Goal: Task Accomplishment & Management: Manage account settings

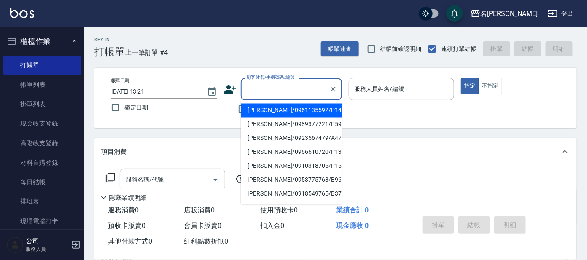
click at [254, 89] on input "顧客姓名/手機號碼/編號" at bounding box center [285, 89] width 81 height 15
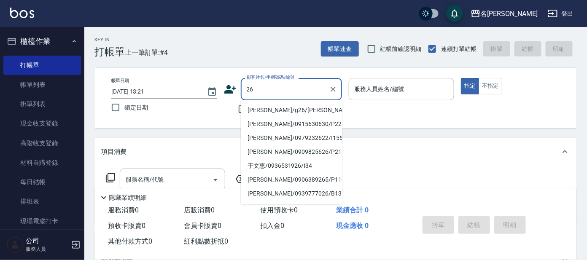
click at [287, 105] on li "[PERSON_NAME]/g26/[PERSON_NAME]" at bounding box center [291, 111] width 101 height 14
type input "[PERSON_NAME]/g26/[PERSON_NAME]"
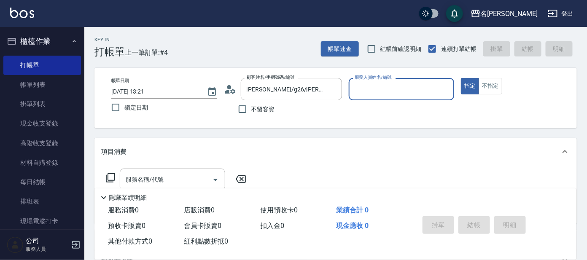
click at [403, 88] on input "服務人員姓名/編號" at bounding box center [402, 89] width 98 height 15
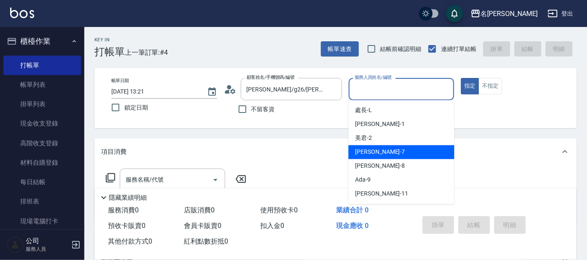
drag, startPoint x: 386, startPoint y: 155, endPoint x: 441, endPoint y: 109, distance: 71.2
click at [390, 150] on div "[PERSON_NAME] -7" at bounding box center [401, 152] width 106 height 14
type input "[PERSON_NAME]-7"
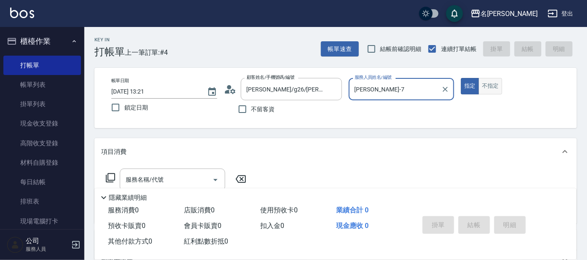
click at [490, 88] on button "不指定" at bounding box center [491, 86] width 24 height 16
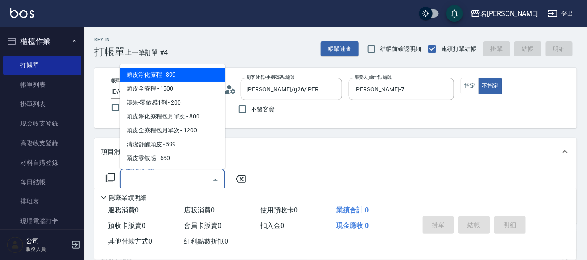
click at [175, 176] on input "服務名稱/代號" at bounding box center [166, 179] width 85 height 15
drag, startPoint x: 202, startPoint y: 76, endPoint x: 194, endPoint y: 86, distance: 12.6
click at [200, 76] on span "頭皮淨化療程 - 899" at bounding box center [172, 75] width 105 height 14
type input "頭皮淨化療程(101)"
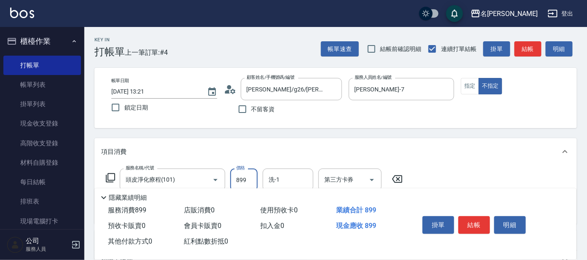
click at [236, 180] on input "899" at bounding box center [243, 180] width 27 height 23
type input "799"
drag, startPoint x: 300, startPoint y: 183, endPoint x: 297, endPoint y: 172, distance: 11.1
click at [299, 181] on input "洗-1" at bounding box center [287, 179] width 43 height 15
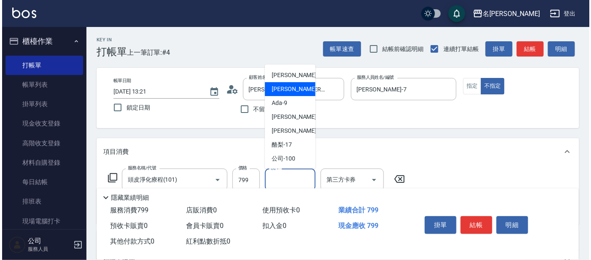
scroll to position [42, 0]
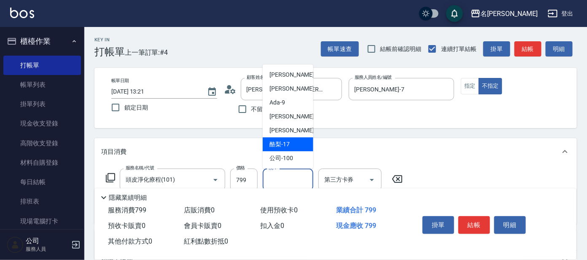
click at [292, 144] on div "酪梨 -17" at bounding box center [288, 144] width 51 height 14
type input "酪梨-17"
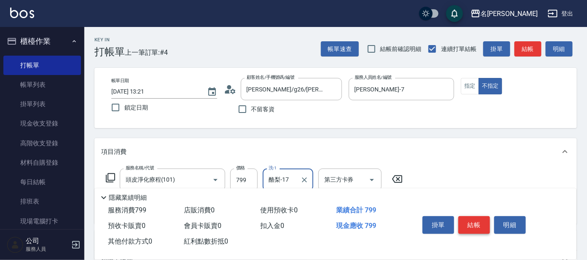
click at [478, 221] on button "結帳" at bounding box center [474, 225] width 32 height 18
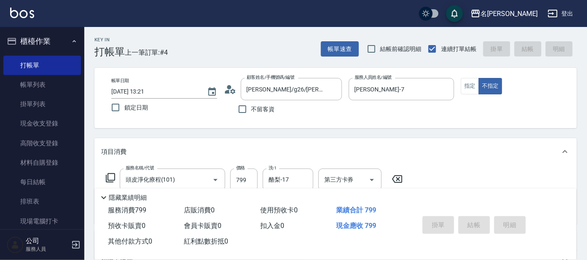
type input "[DATE] 13:51"
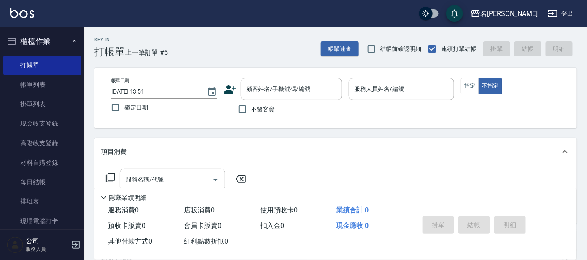
click at [232, 84] on icon at bounding box center [230, 89] width 13 height 13
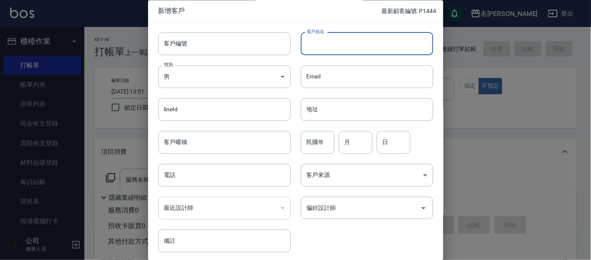
click at [350, 48] on input "客戶姓名" at bounding box center [367, 43] width 132 height 23
type input "[PERSON_NAME]"
click at [322, 141] on input "民國年" at bounding box center [318, 142] width 34 height 23
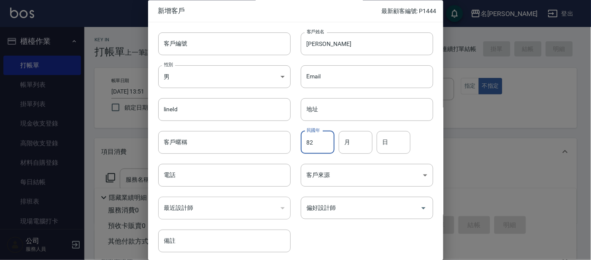
type input "82"
type input "1"
type input "6"
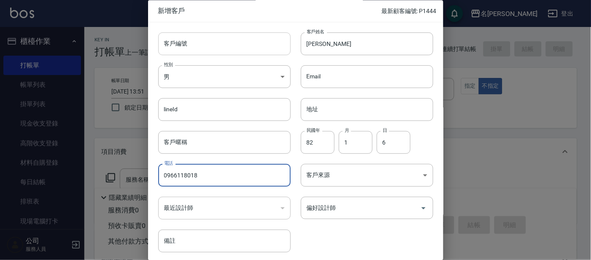
type input "0966118018"
click at [196, 50] on input "客戶編號" at bounding box center [224, 43] width 132 height 23
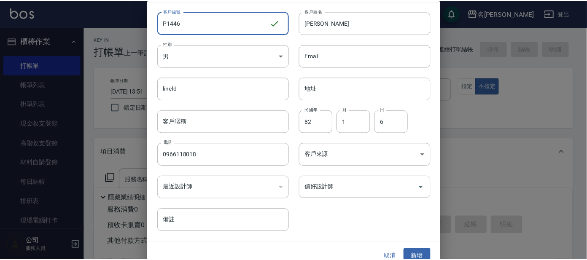
scroll to position [32, 0]
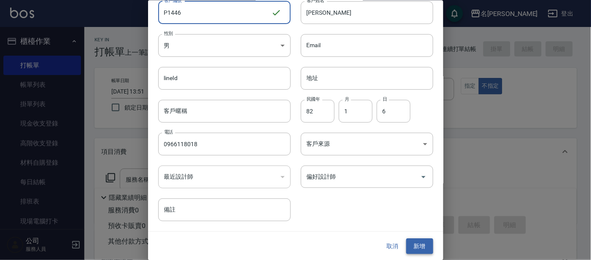
type input "P1446"
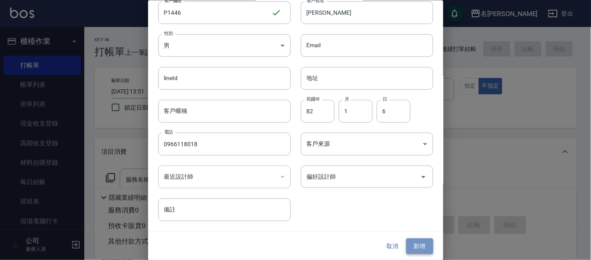
click at [424, 242] on button "新增" at bounding box center [419, 247] width 27 height 16
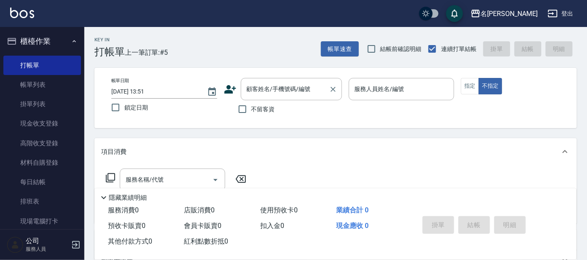
drag, startPoint x: 264, startPoint y: 98, endPoint x: 262, endPoint y: 82, distance: 16.1
click at [264, 96] on div "顧客姓名/手機號碼/編號" at bounding box center [291, 89] width 101 height 22
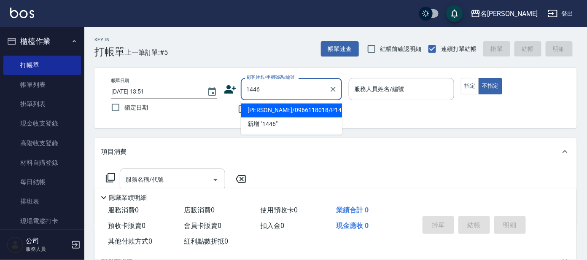
type input "[PERSON_NAME]/0966118018/P1446"
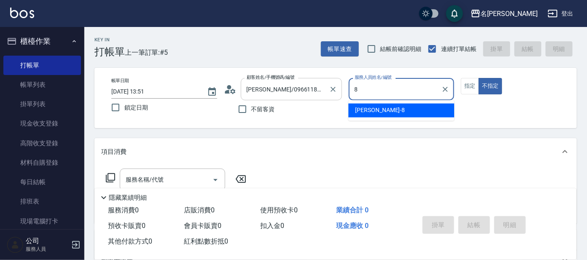
type input "[PERSON_NAME]-8"
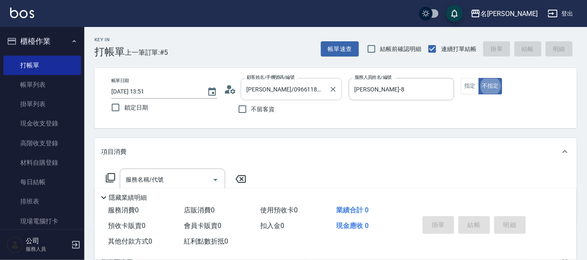
type button "false"
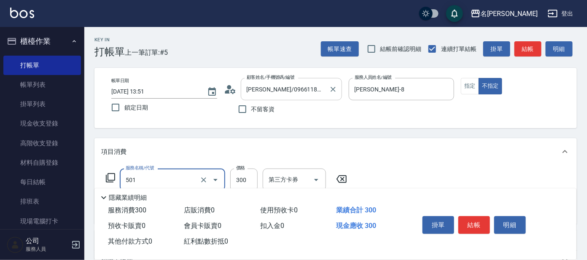
type input "洗髮(創意)(501)"
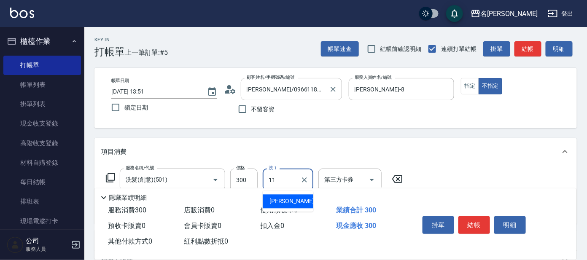
type input "[PERSON_NAME]-11"
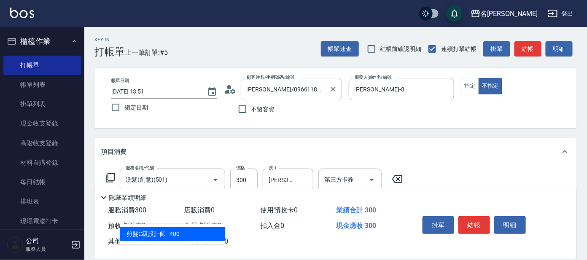
type input "303"
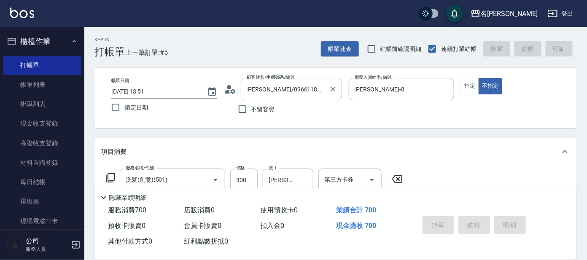
type input "[DATE] 14:01"
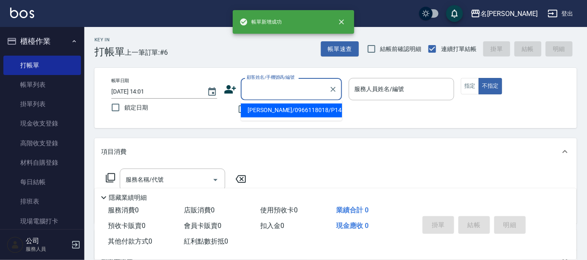
click at [265, 87] on input "顧客姓名/手機號碼/編號" at bounding box center [285, 89] width 81 height 15
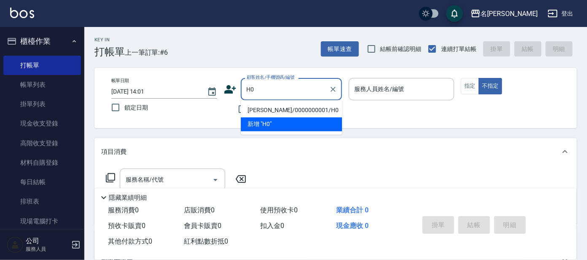
type input "[PERSON_NAME]/0000000001/H0"
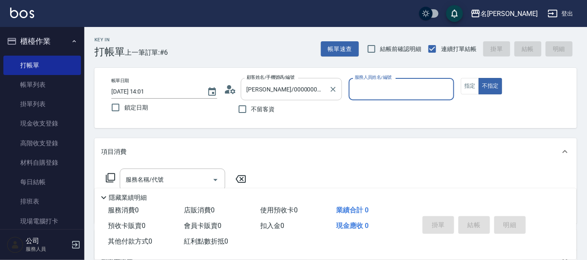
type input "[PERSON_NAME]-8"
click at [479, 78] on button "不指定" at bounding box center [491, 86] width 24 height 16
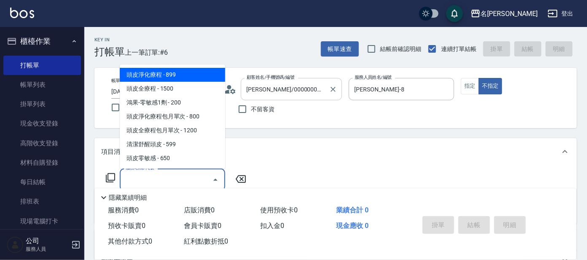
type input "頭皮淨化療程(101)"
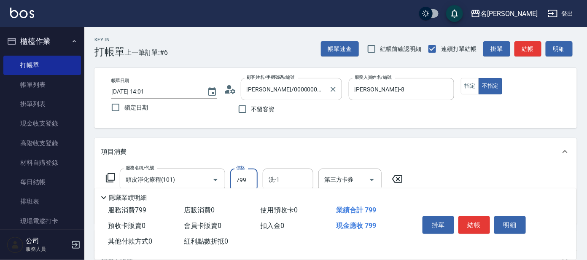
type input "799"
type input "0"
type input "潤絲(802)"
type input "[PERSON_NAME]-8"
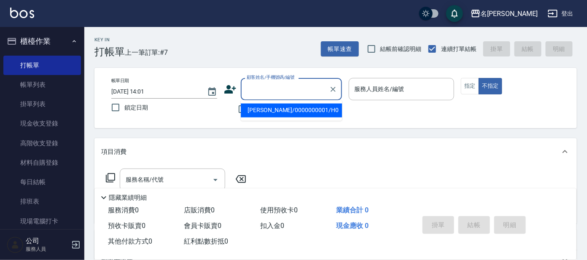
click at [272, 93] on input "顧客姓名/手機號碼/編號" at bounding box center [285, 89] width 81 height 15
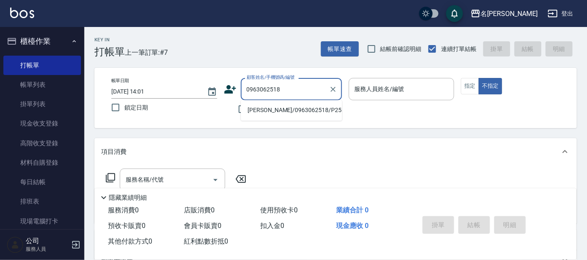
click at [270, 104] on li "[PERSON_NAME]/0963062518/P2582" at bounding box center [291, 111] width 101 height 14
type input "[PERSON_NAME]/0963062518/P2582"
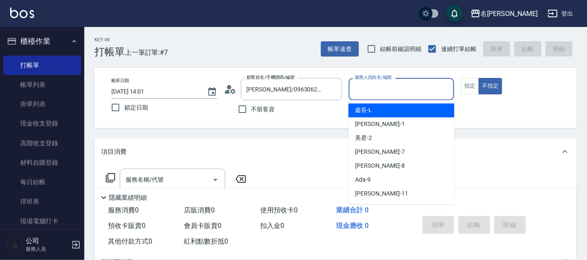
click at [387, 85] on input "服務人員姓名/編號" at bounding box center [402, 89] width 98 height 15
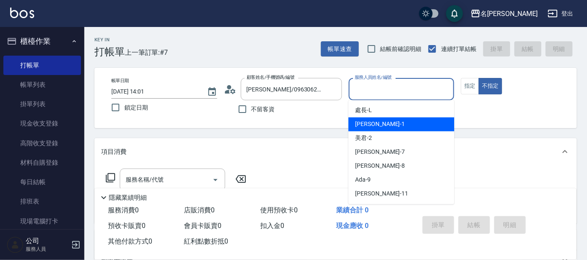
click at [394, 127] on div "[PERSON_NAME] -1" at bounding box center [401, 125] width 106 height 14
type input "[PERSON_NAME]-1"
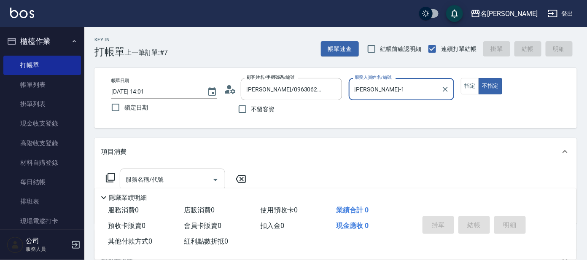
click at [148, 181] on input "服務名稱/代號" at bounding box center [166, 179] width 85 height 15
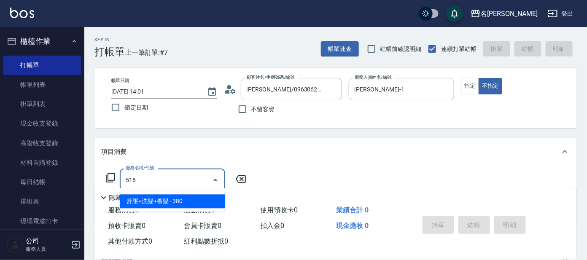
click at [190, 198] on span "舒壓+洗髮+養髮 - 380" at bounding box center [172, 202] width 105 height 14
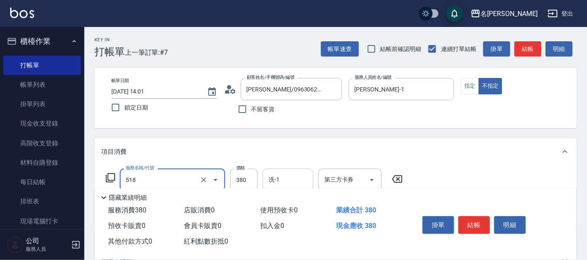
type input "舒壓+洗髮+養髮(518)"
click at [285, 179] on input "洗-1" at bounding box center [287, 179] width 43 height 15
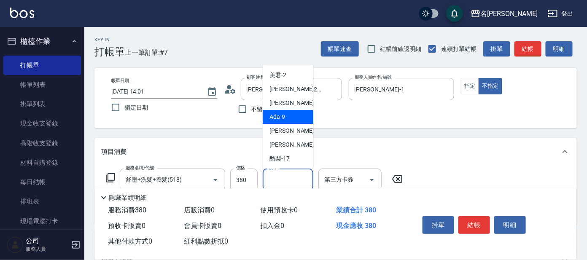
scroll to position [42, 0]
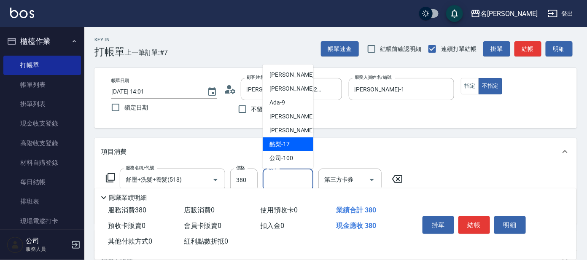
click at [285, 146] on span "酪梨 -17" at bounding box center [279, 144] width 20 height 9
type input "酪梨-17"
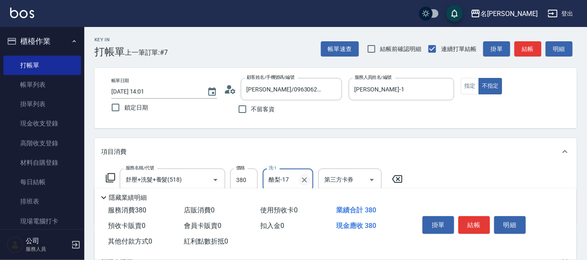
click at [301, 176] on icon "Clear" at bounding box center [304, 180] width 8 height 8
click at [113, 176] on icon at bounding box center [110, 178] width 10 height 10
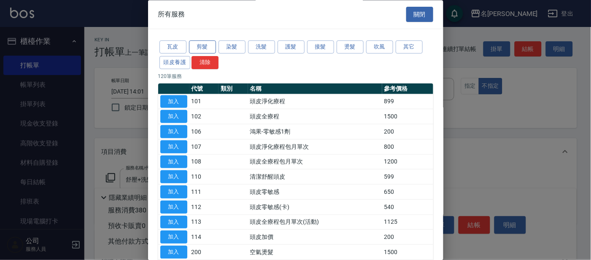
click at [212, 50] on button "剪髮" at bounding box center [202, 47] width 27 height 13
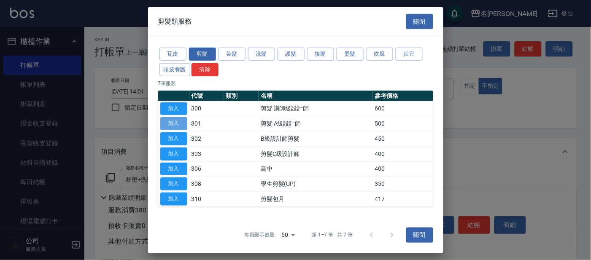
click at [173, 121] on button "加入" at bounding box center [173, 123] width 27 height 13
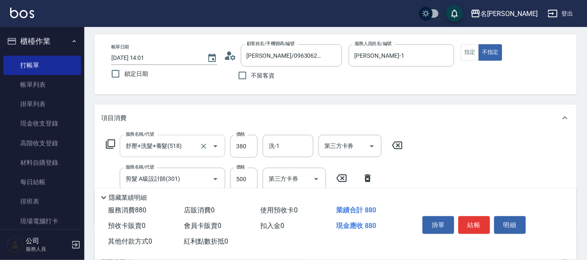
scroll to position [52, 0]
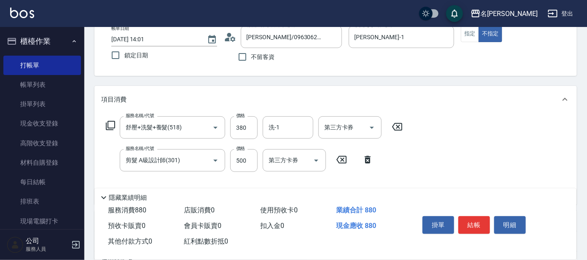
click at [113, 125] on icon at bounding box center [110, 126] width 10 height 10
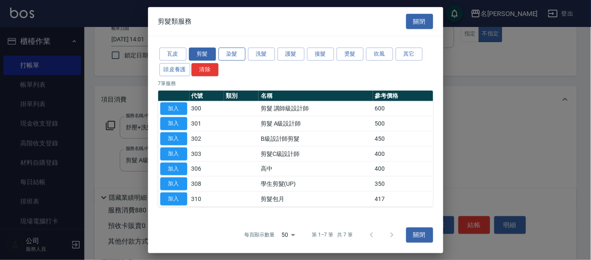
click at [236, 55] on button "染髮" at bounding box center [231, 54] width 27 height 13
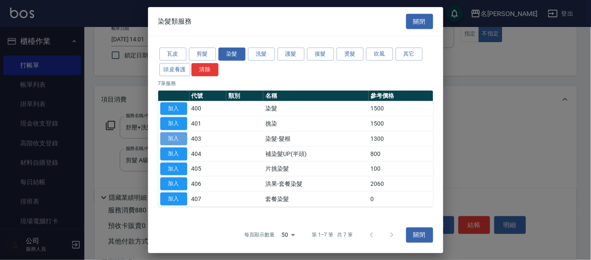
click at [172, 134] on button "加入" at bounding box center [173, 138] width 27 height 13
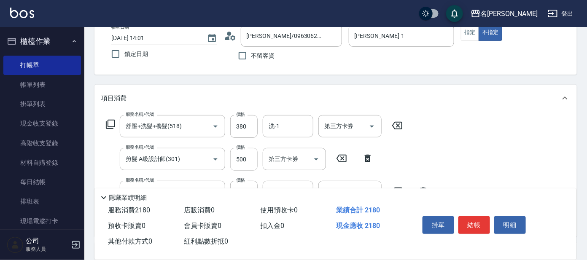
scroll to position [158, 0]
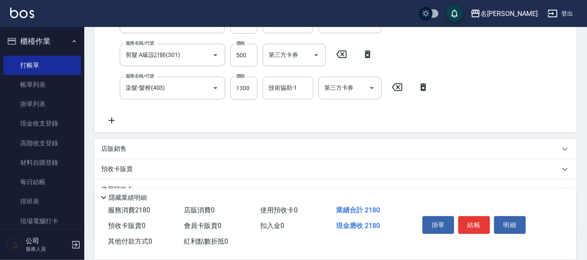
click at [283, 94] on input "技術協助-1" at bounding box center [287, 88] width 43 height 15
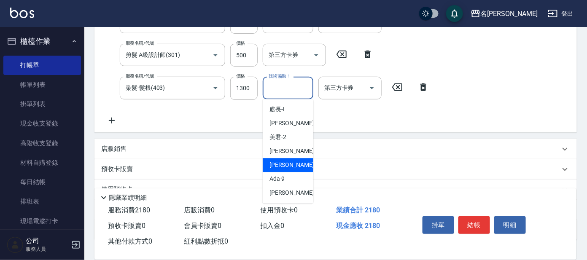
scroll to position [42, 0]
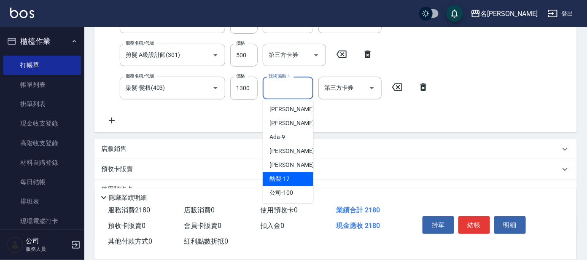
click at [290, 178] on div "酪梨 -17" at bounding box center [288, 179] width 51 height 14
type input "酪梨-17"
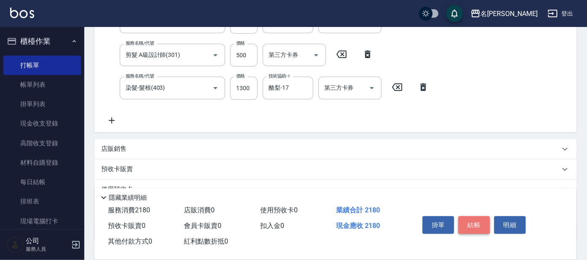
click at [474, 223] on button "結帳" at bounding box center [474, 225] width 32 height 18
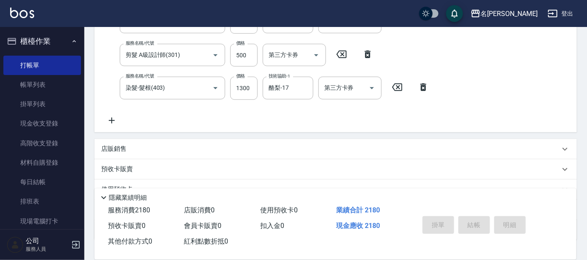
type input "[DATE] 14:18"
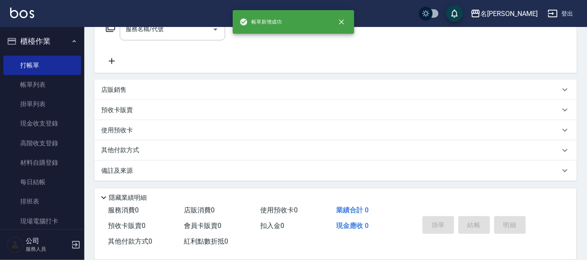
scroll to position [0, 0]
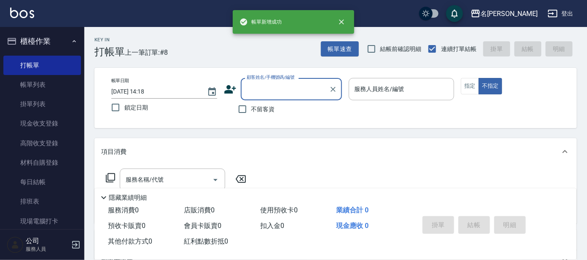
click at [269, 92] on input "顧客姓名/手機號碼/編號" at bounding box center [285, 89] width 81 height 15
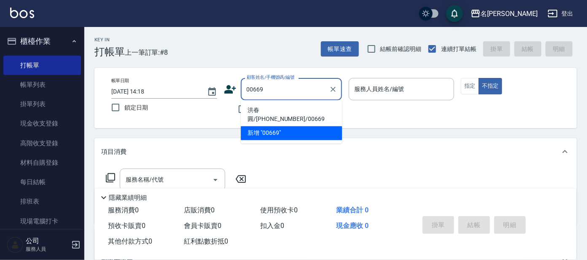
click at [315, 106] on li "洪春圓/[PHONE_NUMBER]/00669" at bounding box center [291, 115] width 101 height 23
type input "洪春圓/[PHONE_NUMBER]/00669"
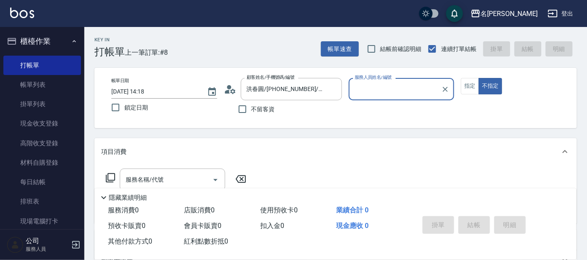
type input "[PERSON_NAME]-1"
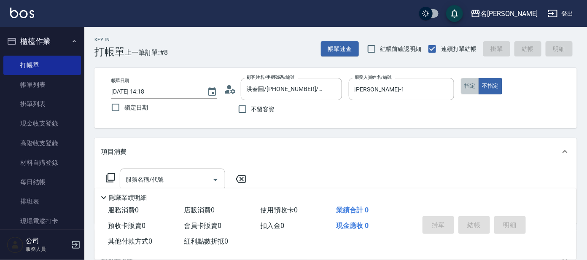
click at [473, 82] on button "指定" at bounding box center [470, 86] width 18 height 16
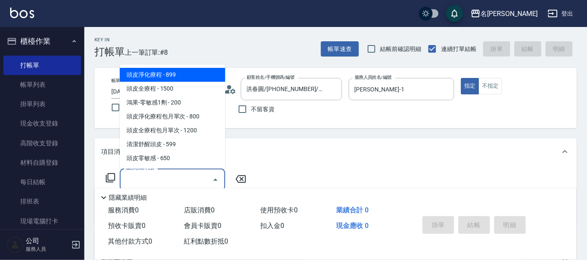
click at [149, 175] on div "服務名稱/代號 服務名稱/代號" at bounding box center [172, 180] width 105 height 22
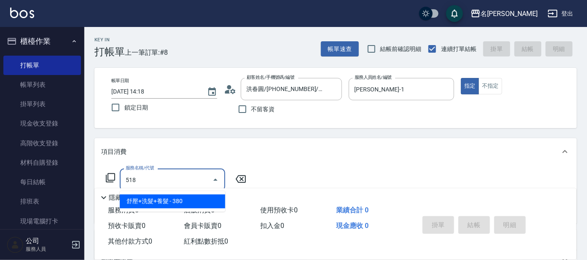
click at [152, 198] on span "舒壓+洗髮+養髮 - 380" at bounding box center [172, 202] width 105 height 14
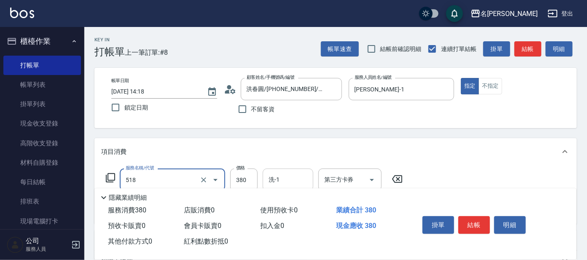
type input "舒壓+洗髮+養髮(518)"
click at [290, 179] on input "洗-1" at bounding box center [287, 179] width 43 height 15
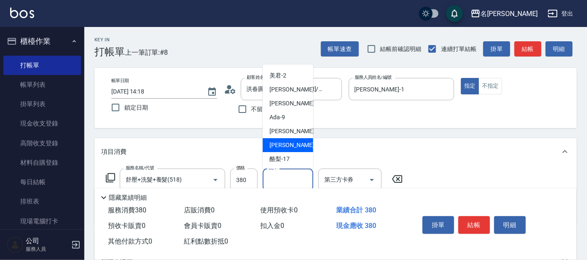
scroll to position [42, 0]
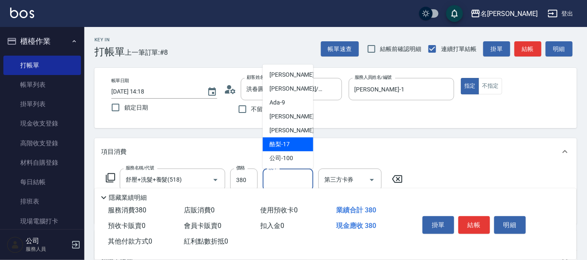
click at [294, 145] on div "酪梨 -17" at bounding box center [288, 144] width 51 height 14
type input "酪梨-17"
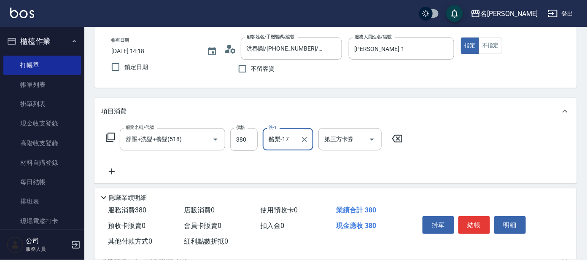
scroll to position [105, 0]
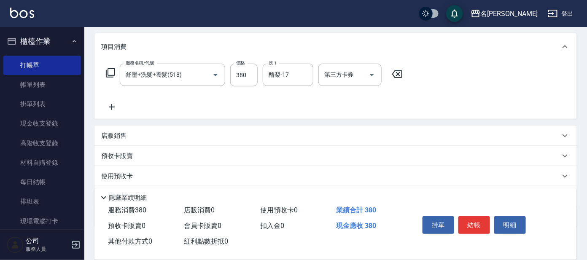
click at [113, 71] on icon at bounding box center [110, 73] width 10 height 10
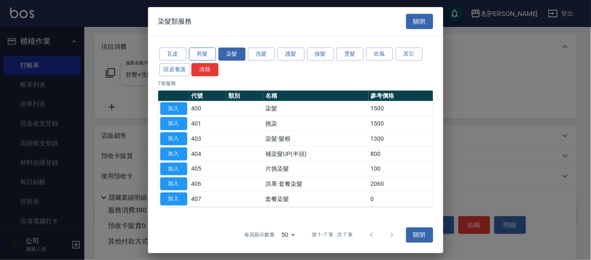
click at [205, 56] on button "剪髮" at bounding box center [202, 54] width 27 height 13
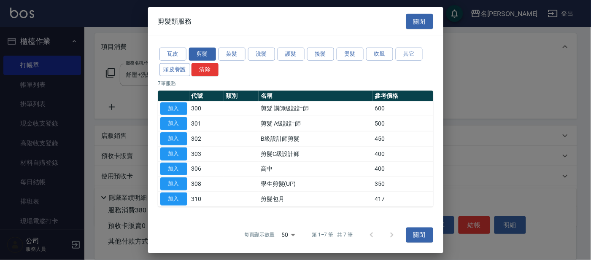
click at [178, 101] on td "加入" at bounding box center [173, 108] width 31 height 15
click at [169, 107] on button "加入" at bounding box center [173, 108] width 27 height 13
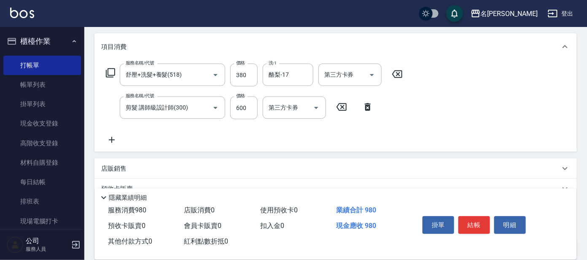
click at [112, 69] on icon at bounding box center [110, 73] width 10 height 10
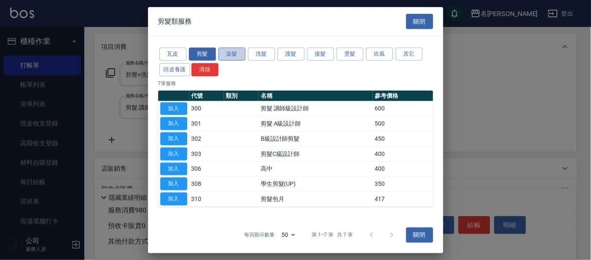
click at [240, 52] on button "染髮" at bounding box center [231, 54] width 27 height 13
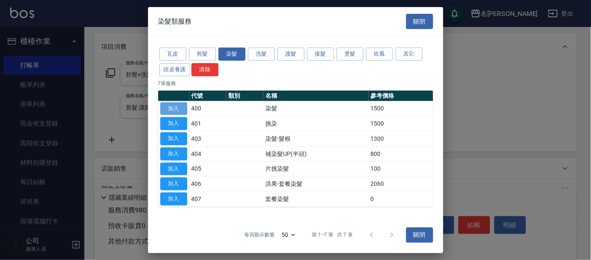
click at [177, 107] on button "加入" at bounding box center [173, 108] width 27 height 13
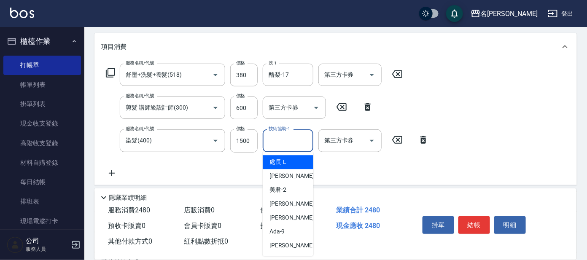
click at [282, 142] on input "技術協助-1" at bounding box center [287, 140] width 43 height 15
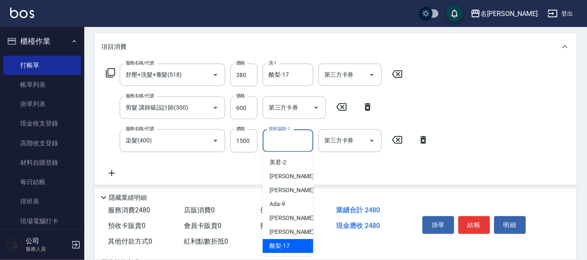
scroll to position [42, 0]
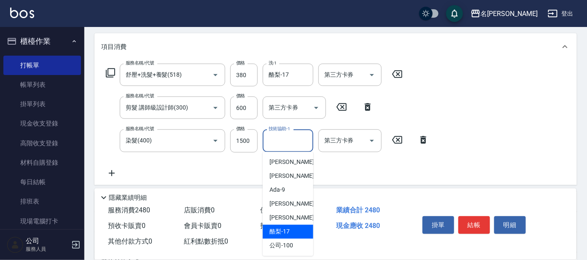
click at [288, 232] on span "酪梨 -17" at bounding box center [279, 232] width 20 height 9
type input "酪梨-17"
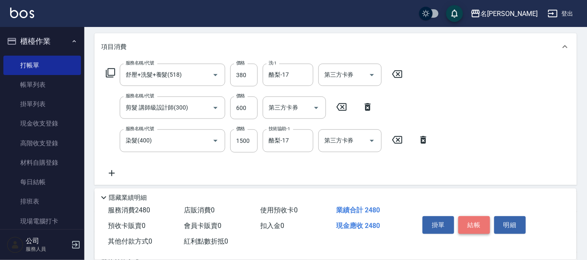
click at [482, 222] on button "結帳" at bounding box center [474, 225] width 32 height 18
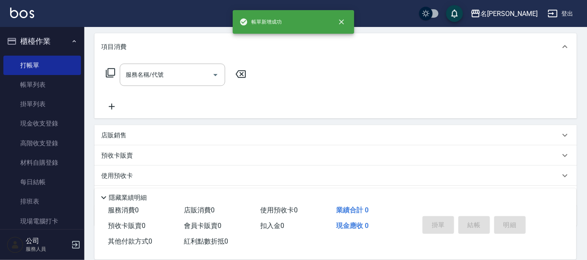
scroll to position [0, 0]
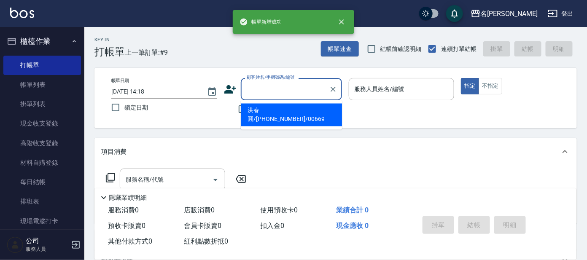
click at [271, 88] on input "顧客姓名/手機號碼/編號" at bounding box center [285, 89] width 81 height 15
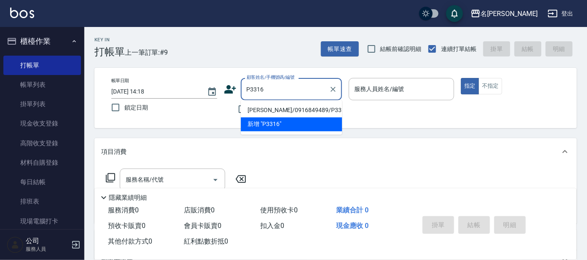
click at [279, 111] on li "[PERSON_NAME]/0916849489/P3316" at bounding box center [291, 111] width 101 height 14
type input "[PERSON_NAME]/0916849489/P3316"
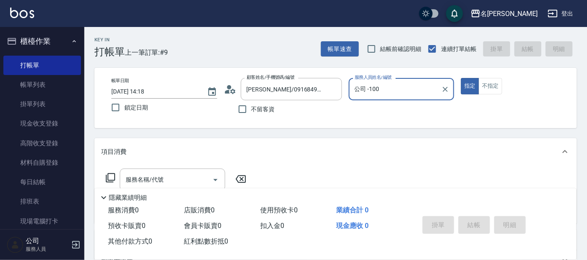
click at [390, 91] on input "公司 -100" at bounding box center [396, 89] width 86 height 15
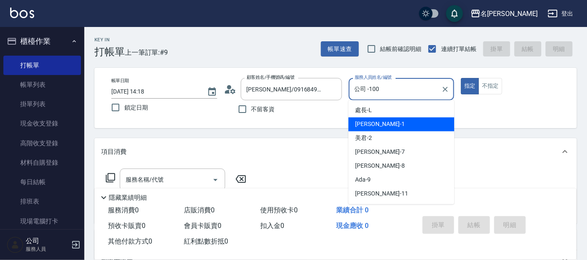
click at [374, 123] on div "[PERSON_NAME] -1" at bounding box center [401, 125] width 106 height 14
type input "[PERSON_NAME]-1"
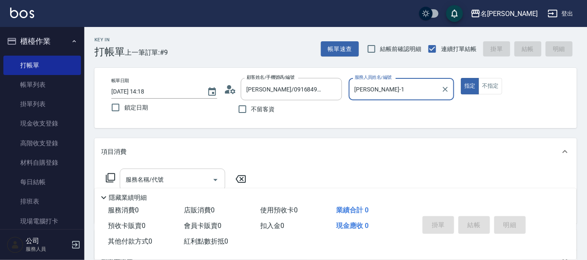
click at [159, 178] on input "服務名稱/代號" at bounding box center [166, 179] width 85 height 15
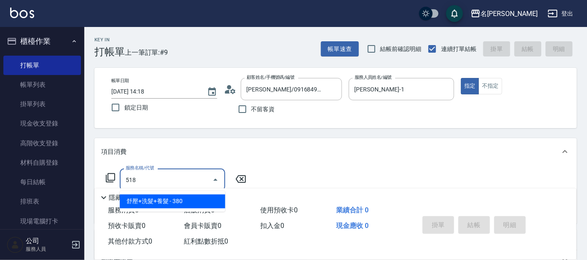
click at [194, 199] on span "舒壓+洗髮+養髮 - 380" at bounding box center [172, 202] width 105 height 14
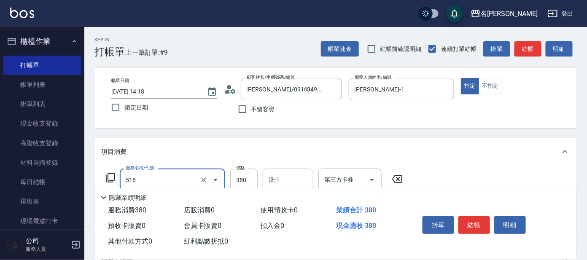
type input "舒壓+洗髮+養髮(518)"
click at [277, 180] on input "洗-1" at bounding box center [287, 179] width 43 height 15
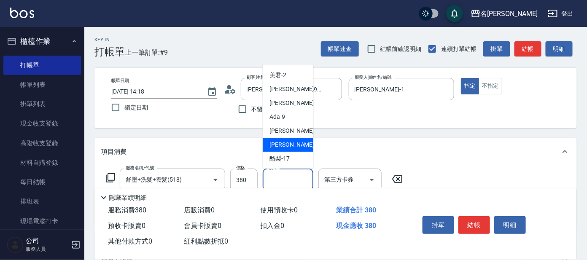
scroll to position [42, 0]
click at [287, 138] on div "酪梨 -17" at bounding box center [288, 144] width 51 height 14
type input "酪梨-17"
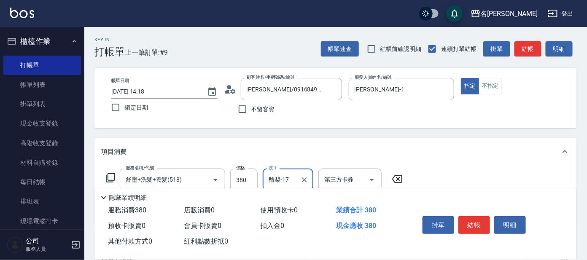
scroll to position [52, 0]
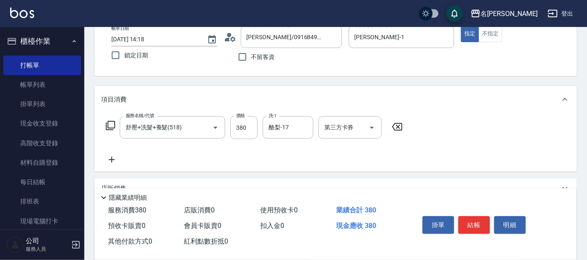
click at [117, 126] on div "服務名稱/代號 舒壓+洗髮+養髮(518) 服務名稱/代號 價格 380 價格 洗-1 酪梨-17 洗-1 第三方卡券 第三方卡券" at bounding box center [254, 127] width 307 height 23
click at [111, 126] on icon at bounding box center [110, 126] width 10 height 10
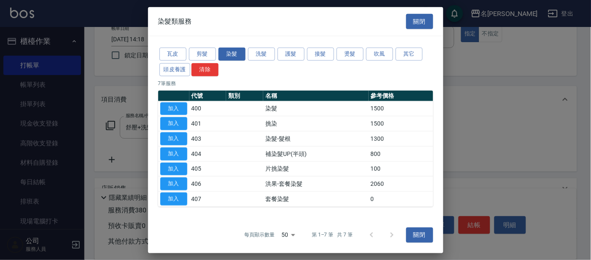
click at [205, 53] on button "剪髮" at bounding box center [202, 54] width 27 height 13
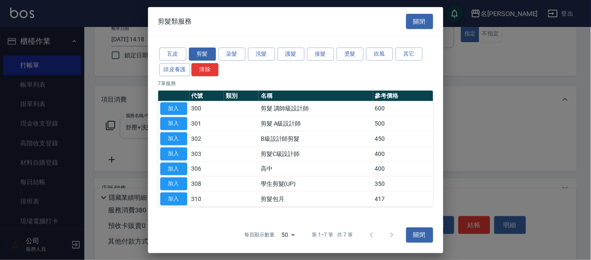
click at [170, 108] on button "加入" at bounding box center [173, 108] width 27 height 13
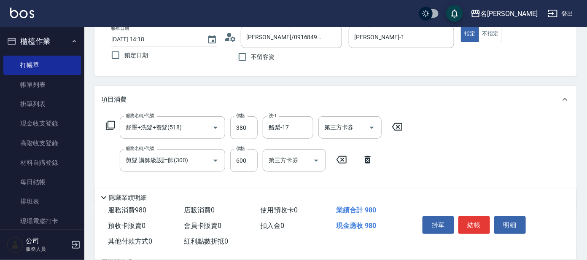
click at [107, 126] on icon at bounding box center [110, 126] width 10 height 10
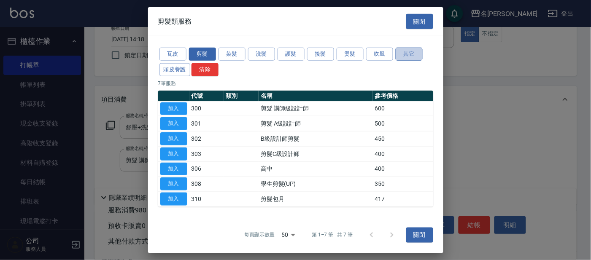
click at [414, 53] on button "其它" at bounding box center [409, 54] width 27 height 13
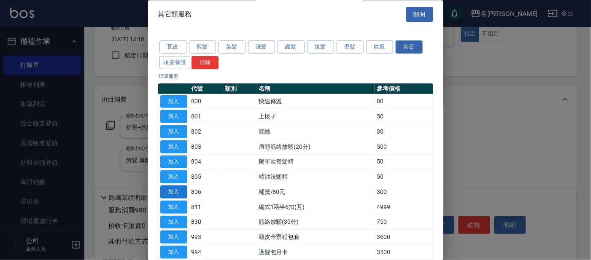
click at [178, 190] on button "加入" at bounding box center [173, 192] width 27 height 13
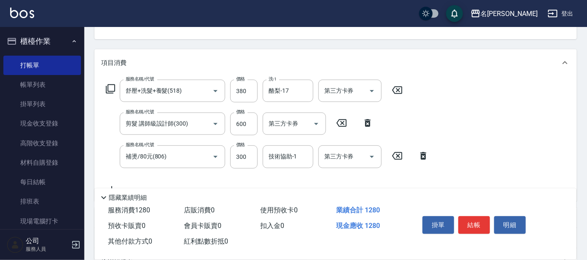
scroll to position [105, 0]
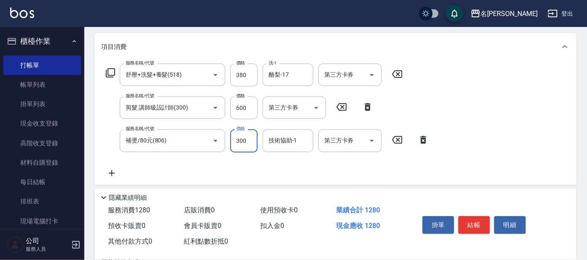
click at [251, 141] on input "300" at bounding box center [243, 140] width 27 height 23
click at [251, 142] on input "320" at bounding box center [243, 140] width 27 height 23
type input "320"
click at [211, 166] on div "服務名稱/代號 舒壓+洗髮+養髮(518) 服務名稱/代號 價格 380 價格 洗-1 酪梨-17 洗-1 第三方卡券 第三方卡券 服務名稱/代號 剪髮 講師…" at bounding box center [267, 121] width 333 height 114
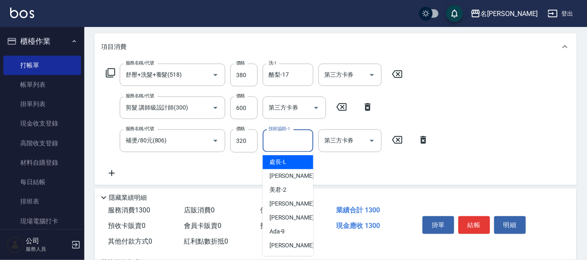
click at [308, 136] on input "技術協助-1" at bounding box center [287, 140] width 43 height 15
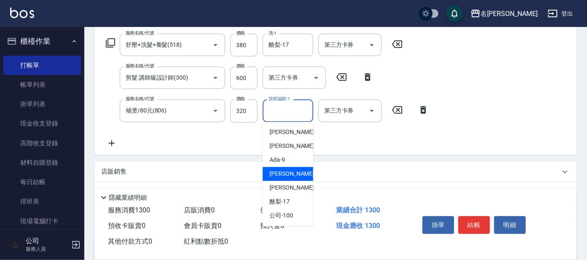
scroll to position [158, 0]
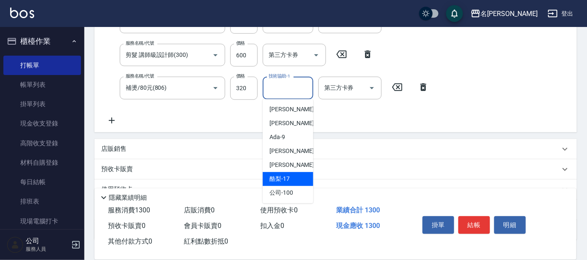
click at [284, 178] on span "酪梨 -17" at bounding box center [279, 179] width 20 height 9
type input "酪梨-17"
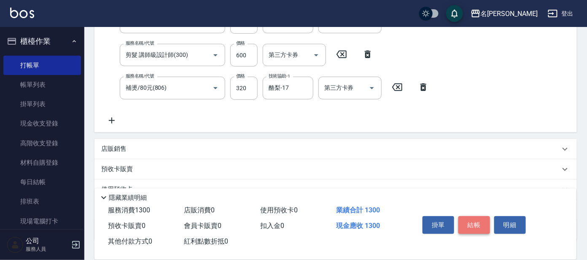
click at [477, 218] on button "結帳" at bounding box center [474, 225] width 32 height 18
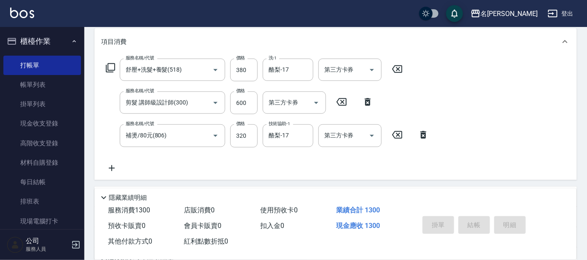
type input "[DATE] 14:19"
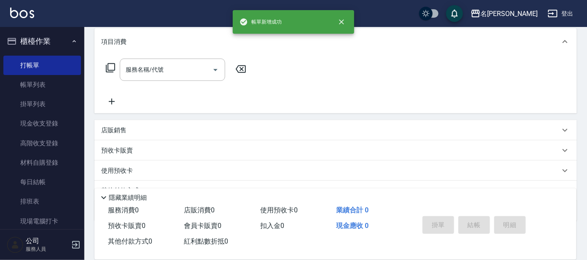
scroll to position [52, 0]
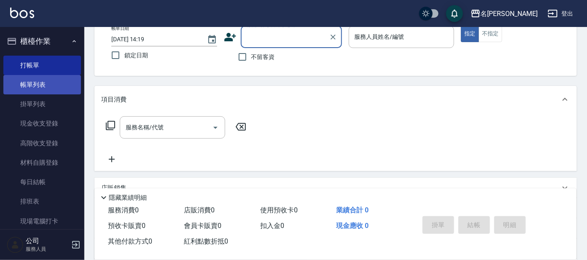
click at [45, 83] on link "帳單列表" at bounding box center [42, 84] width 78 height 19
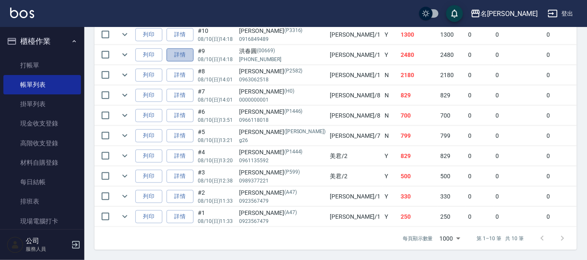
click at [178, 48] on link "詳情" at bounding box center [180, 54] width 27 height 13
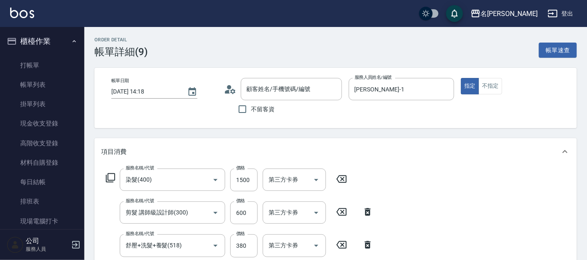
type input "[DATE] 14:18"
type input "[PERSON_NAME]-1"
type input "染髮(400)"
type input "剪髮 講師級設計師(300)"
type input "舒壓+洗髮+養髮(518)"
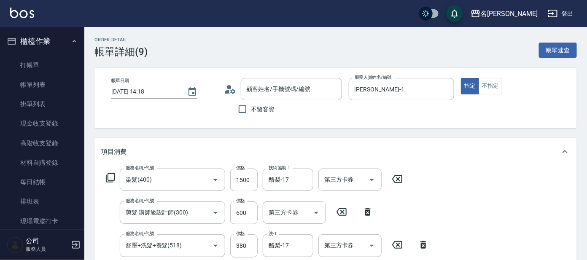
type input "洪春圓/[PHONE_NUMBER]/00669"
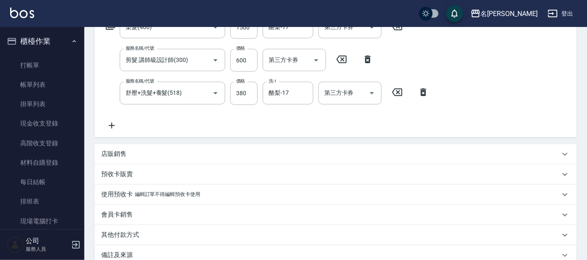
scroll to position [210, 0]
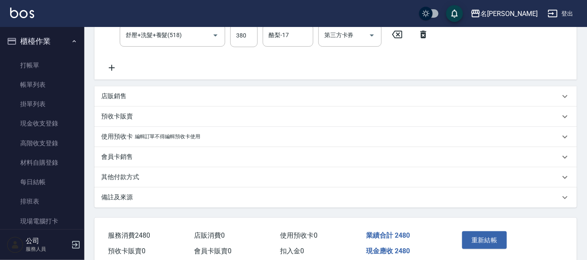
click at [127, 175] on p "其他付款方式" at bounding box center [120, 177] width 38 height 9
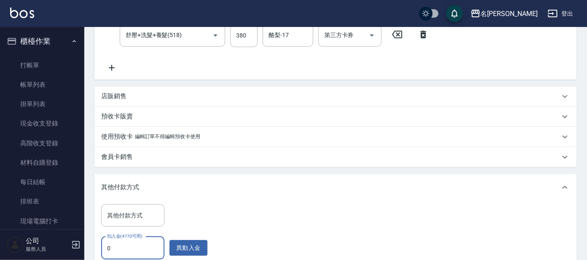
click at [145, 250] on input "0" at bounding box center [132, 248] width 63 height 23
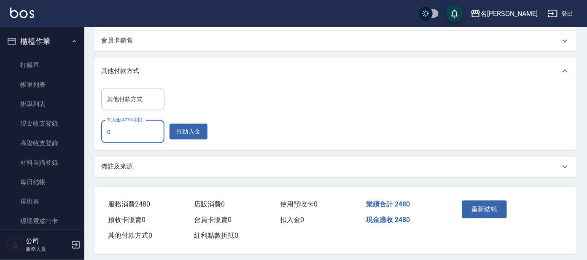
scroll to position [332, 0]
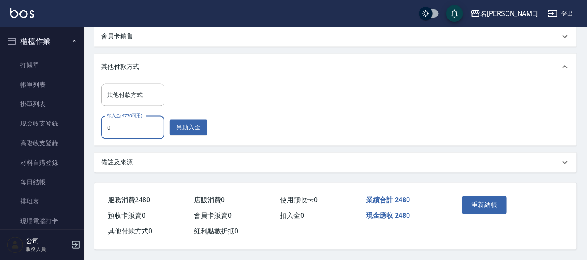
click at [118, 124] on input "0" at bounding box center [132, 127] width 63 height 23
type input "0"
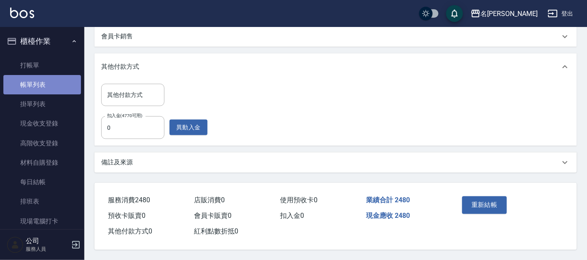
click at [43, 84] on link "帳單列表" at bounding box center [42, 84] width 78 height 19
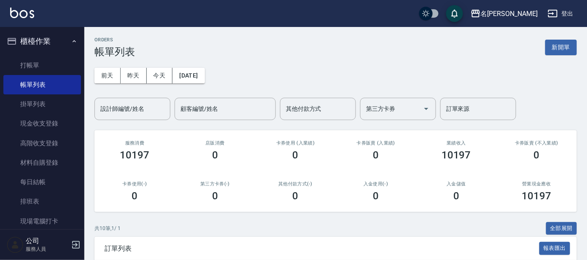
scroll to position [158, 0]
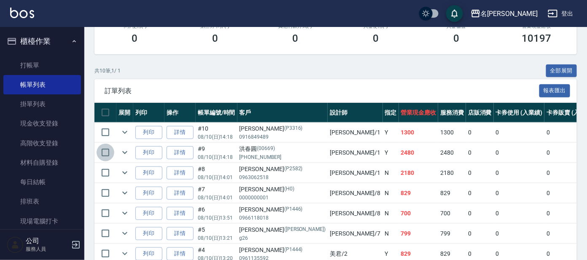
click at [107, 151] on input "checkbox" at bounding box center [106, 153] width 18 height 18
checkbox input "true"
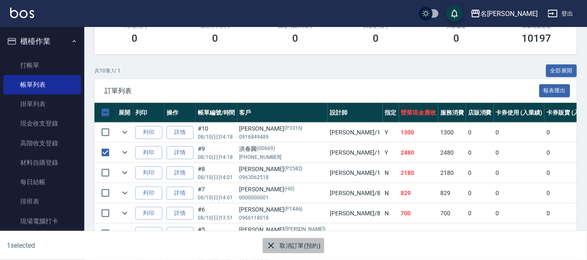
click at [279, 245] on button "取消訂單(預約)" at bounding box center [293, 246] width 61 height 16
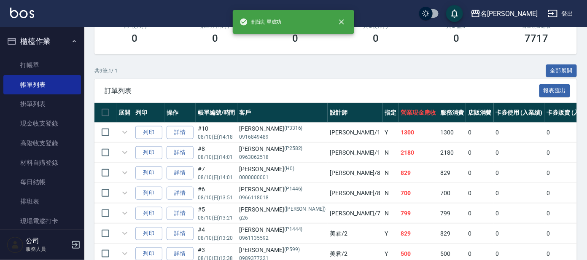
scroll to position [0, 0]
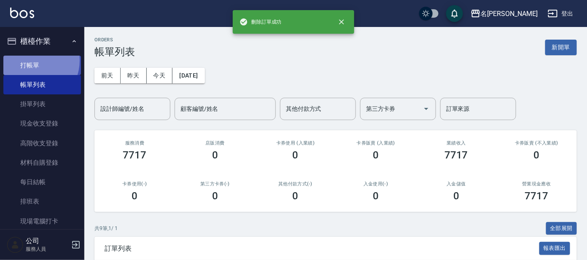
click at [31, 61] on link "打帳單" at bounding box center [42, 65] width 78 height 19
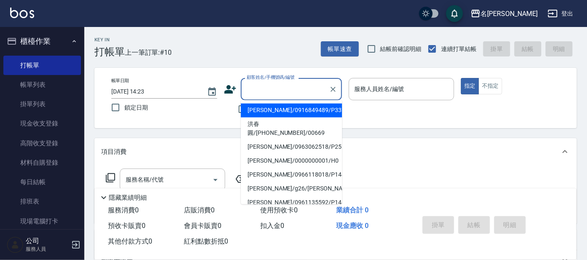
click at [267, 95] on input "顧客姓名/手機號碼/編號" at bounding box center [285, 89] width 81 height 15
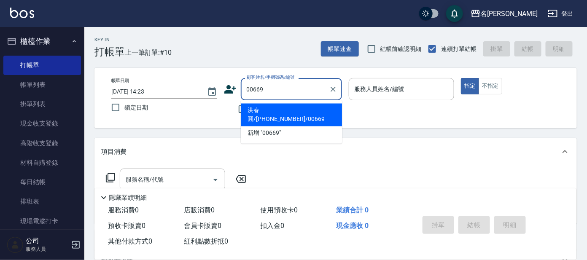
type input "洪春圓/[PHONE_NUMBER]/00669"
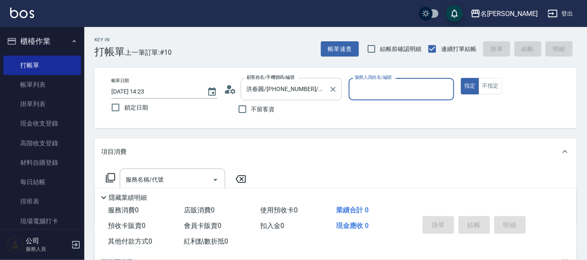
type input "[PERSON_NAME]-1"
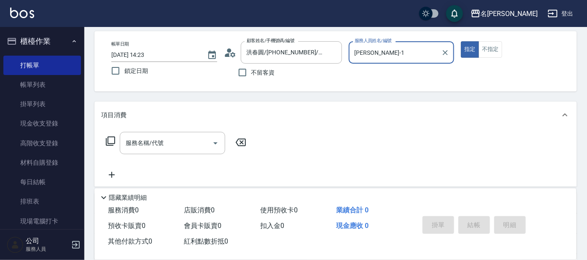
scroll to position [52, 0]
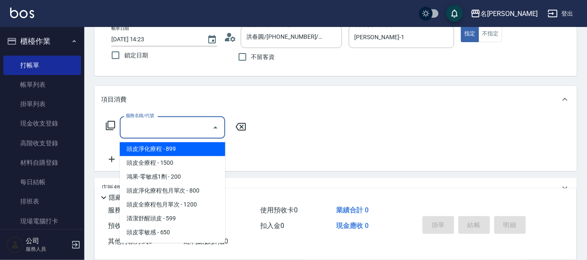
click at [155, 125] on input "服務名稱/代號" at bounding box center [166, 127] width 85 height 15
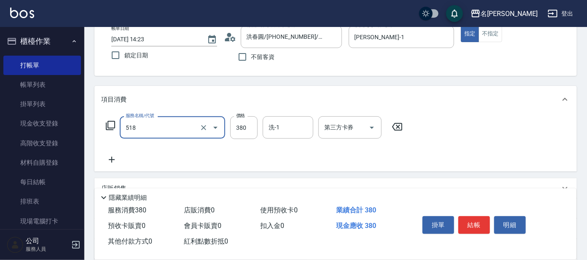
type input "舒壓+洗髮+養髮(518)"
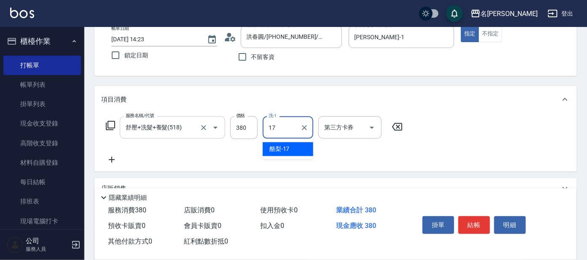
type input "酪梨-17"
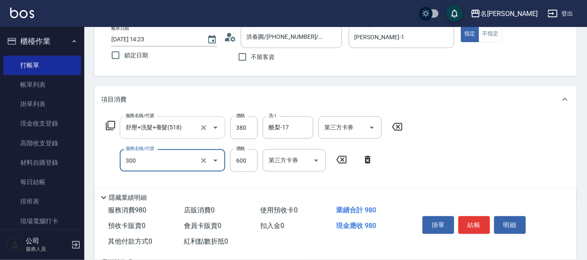
type input "剪髮 講師級設計師(300)"
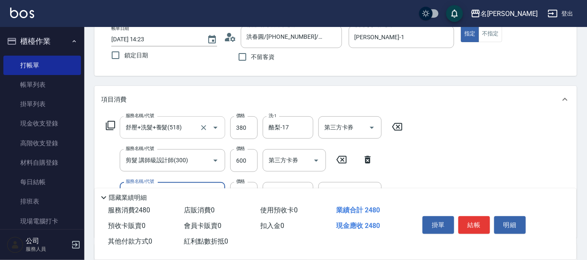
type input "染髮(400)"
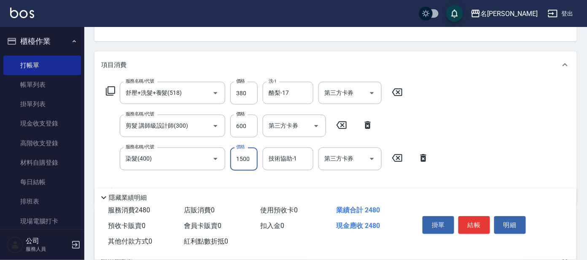
scroll to position [105, 0]
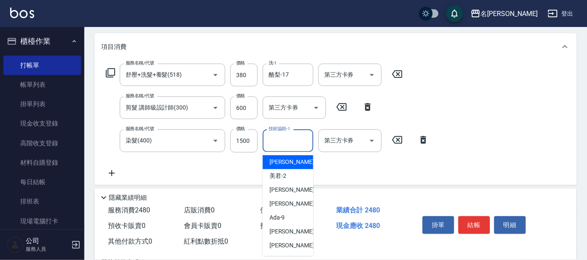
click at [293, 139] on input "技術協助-1" at bounding box center [287, 140] width 43 height 15
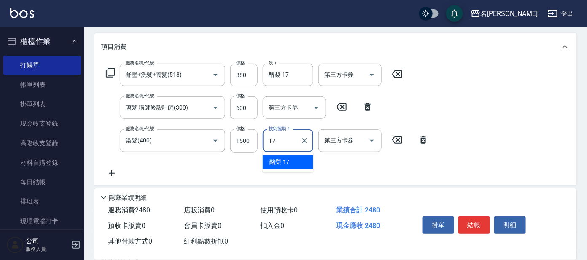
type input "酪梨-17"
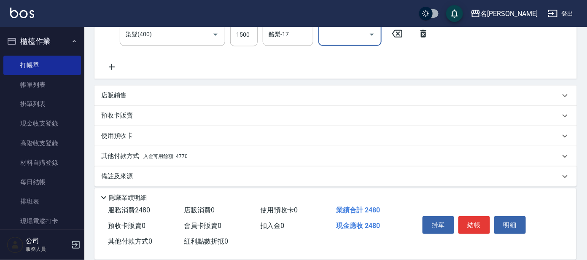
scroll to position [216, 0]
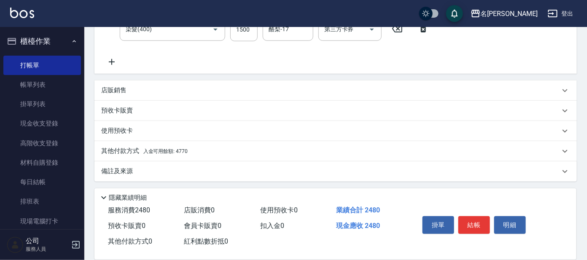
click at [167, 151] on span "入金可用餘額: 4770" at bounding box center [165, 151] width 44 height 6
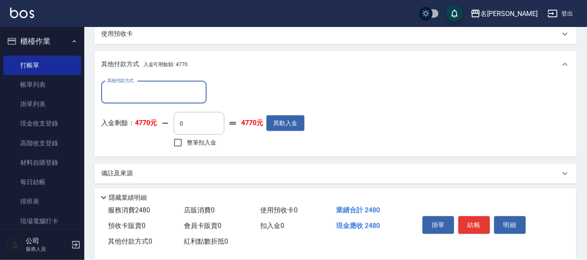
scroll to position [315, 0]
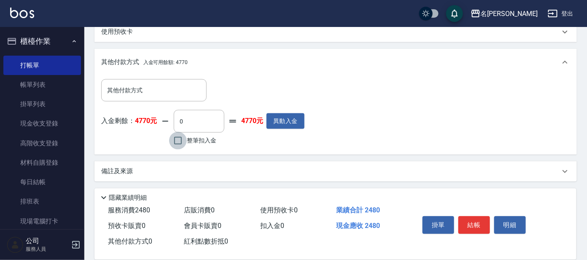
click at [178, 140] on input "整筆扣入金" at bounding box center [178, 141] width 18 height 18
checkbox input "true"
type input "2480"
click at [474, 222] on button "結帳" at bounding box center [474, 225] width 32 height 18
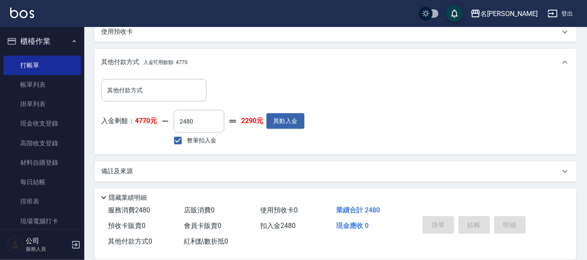
type input "[DATE] 14:25"
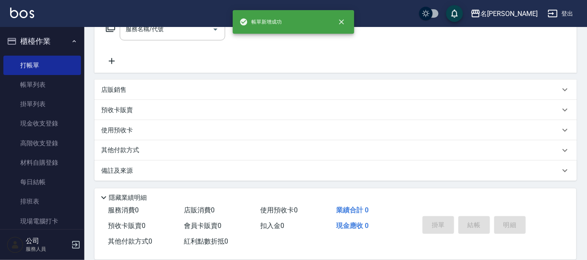
scroll to position [0, 0]
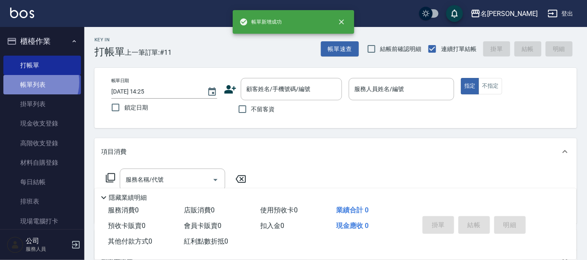
click at [31, 82] on link "帳單列表" at bounding box center [42, 84] width 78 height 19
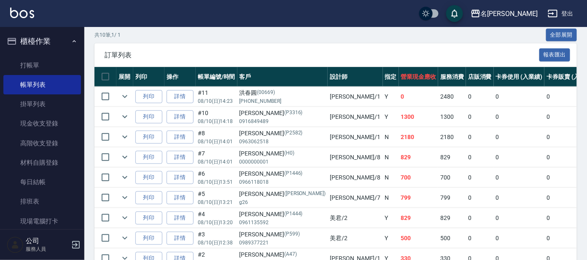
scroll to position [210, 0]
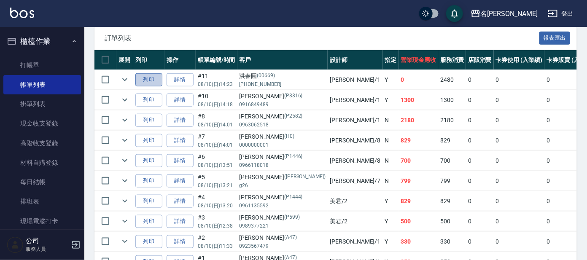
click at [148, 80] on button "列印" at bounding box center [148, 79] width 27 height 13
click at [148, 79] on button "列印" at bounding box center [148, 79] width 27 height 13
click at [247, 25] on div "名[PERSON_NAME]出" at bounding box center [293, 13] width 587 height 27
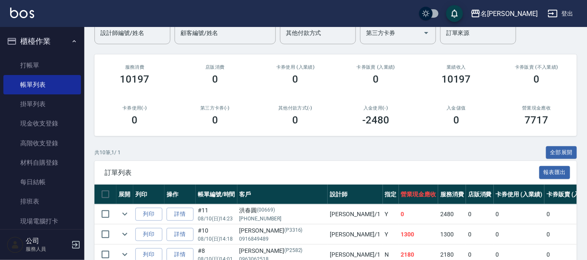
scroll to position [0, 0]
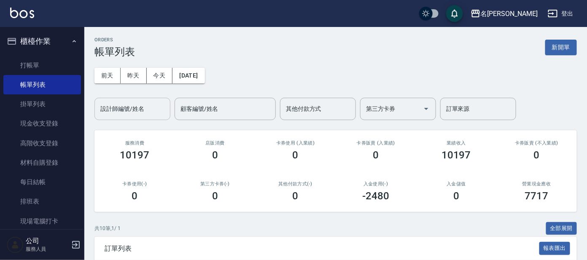
drag, startPoint x: 116, startPoint y: 104, endPoint x: 136, endPoint y: 118, distance: 24.8
click at [135, 118] on div "設計師編號/姓名" at bounding box center [132, 109] width 76 height 22
click at [144, 94] on div "[DATE] [DATE] [DATE] [DATE] 設計師編號/姓名 設計師編號/姓名 顧客編號/姓名 顧客編號/姓名 其他付款方式 其他付款方式 第三方…" at bounding box center [335, 89] width 482 height 62
click at [139, 103] on input "設計師編號/姓名" at bounding box center [132, 109] width 68 height 15
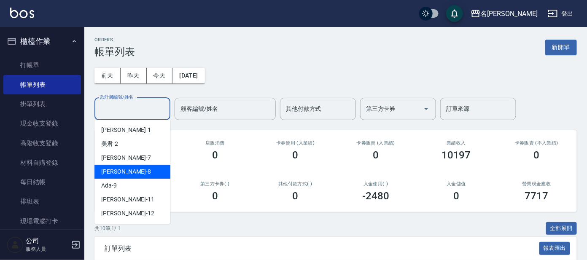
click at [127, 168] on div "[PERSON_NAME] -8" at bounding box center [132, 172] width 76 height 14
type input "[PERSON_NAME]-8"
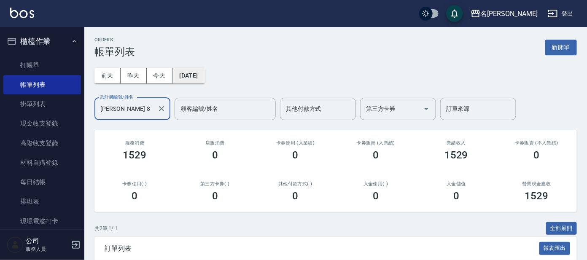
click at [203, 78] on button "[DATE]" at bounding box center [188, 76] width 32 height 16
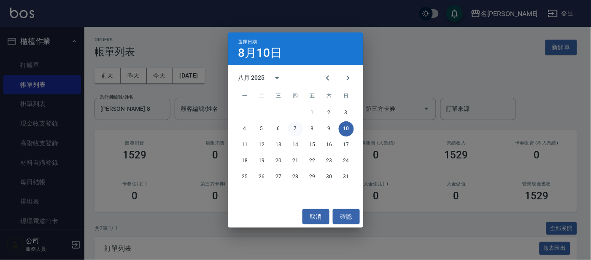
click at [291, 128] on button "7" at bounding box center [295, 128] width 15 height 15
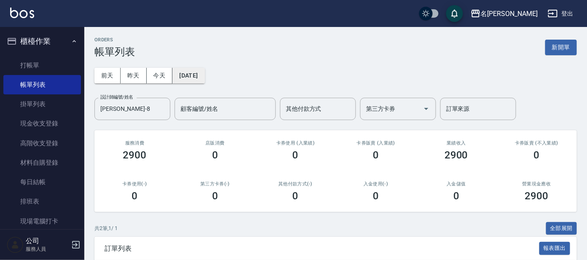
click at [205, 73] on button "[DATE]" at bounding box center [188, 76] width 32 height 16
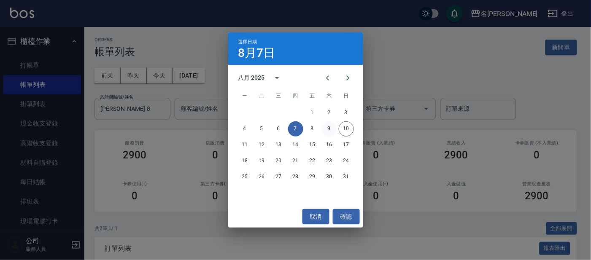
click at [329, 129] on button "9" at bounding box center [329, 128] width 15 height 15
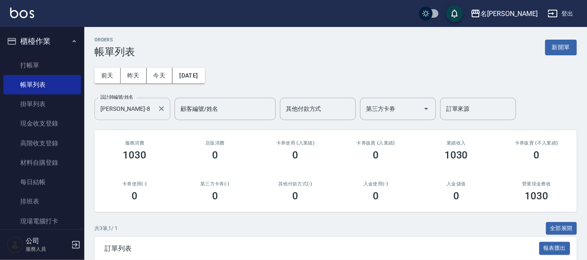
click at [145, 102] on input "[PERSON_NAME]-8" at bounding box center [126, 109] width 56 height 15
click at [153, 69] on button "今天" at bounding box center [160, 76] width 26 height 16
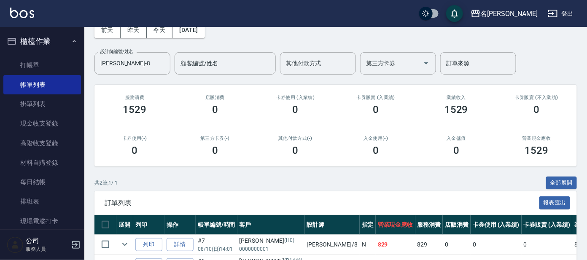
scroll to position [101, 0]
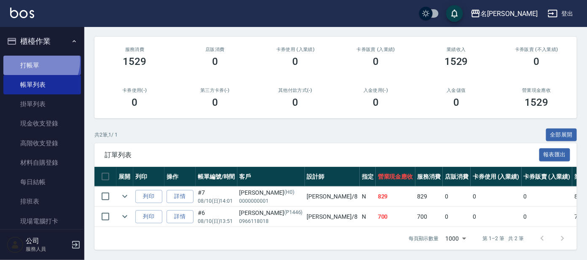
click at [38, 61] on link "打帳單" at bounding box center [42, 65] width 78 height 19
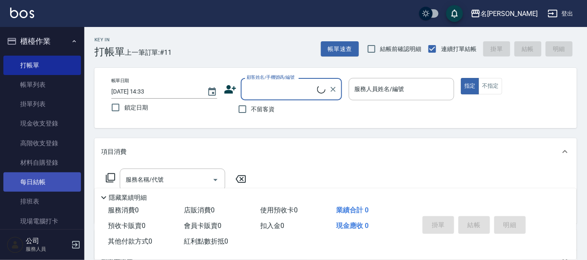
scroll to position [150, 0]
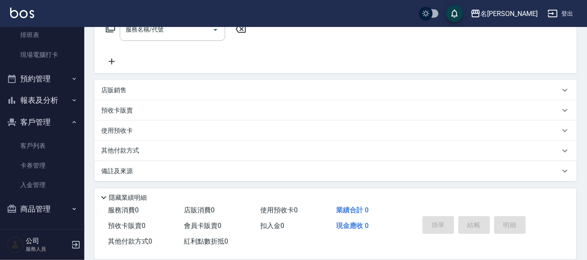
click at [49, 116] on button "客戶管理" at bounding box center [42, 122] width 78 height 22
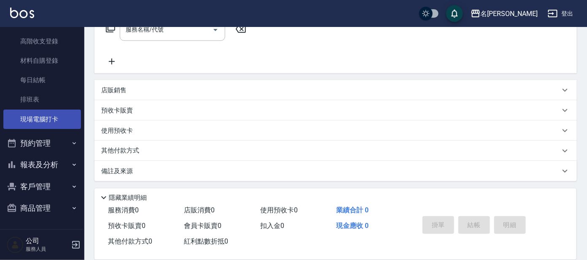
scroll to position [101, 0]
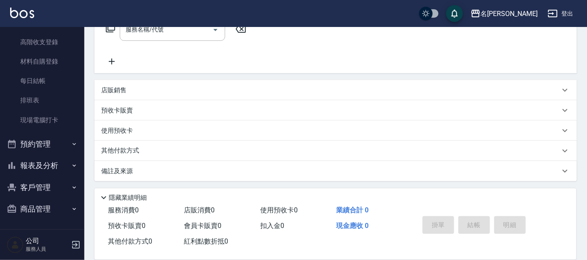
click at [50, 157] on button "報表及分析" at bounding box center [42, 166] width 78 height 22
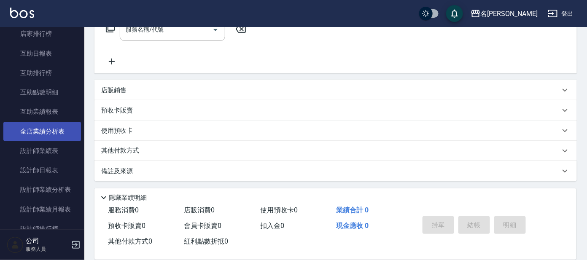
scroll to position [312, 0]
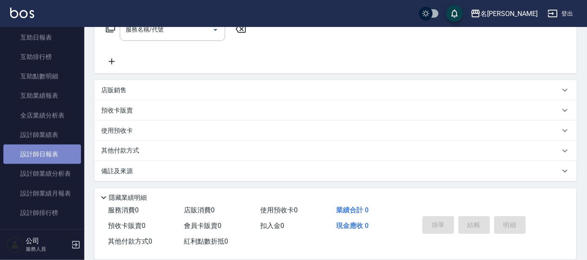
click at [53, 157] on link "設計師日報表" at bounding box center [42, 154] width 78 height 19
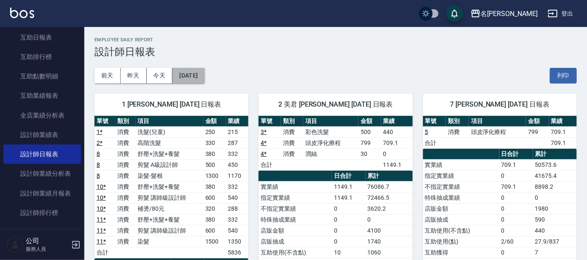
click at [183, 75] on button "[DATE]" at bounding box center [188, 76] width 32 height 16
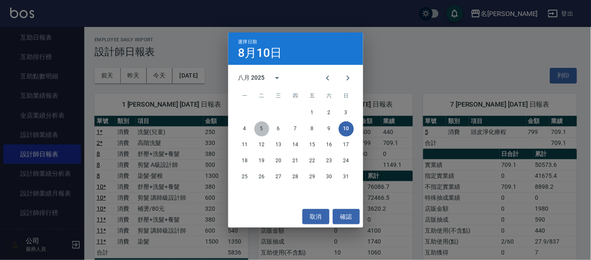
click at [263, 127] on button "5" at bounding box center [261, 128] width 15 height 15
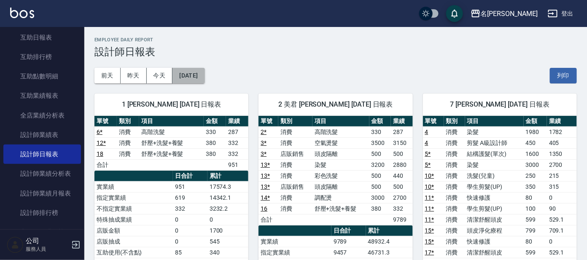
click at [196, 73] on button "[DATE]" at bounding box center [188, 76] width 32 height 16
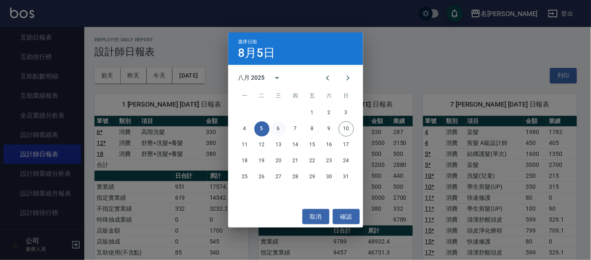
click at [279, 126] on button "6" at bounding box center [278, 128] width 15 height 15
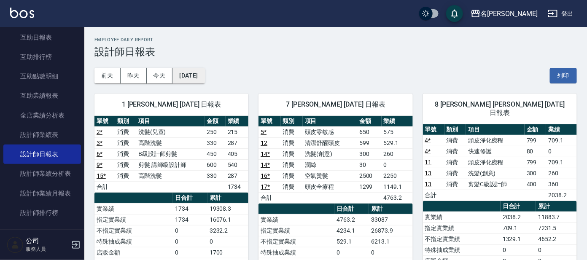
drag, startPoint x: 210, startPoint y: 65, endPoint x: 204, endPoint y: 72, distance: 9.6
click at [211, 65] on div "[DATE] [DATE] [DATE] [DATE] 列印" at bounding box center [335, 76] width 482 height 36
click at [202, 75] on button "[DATE]" at bounding box center [188, 76] width 32 height 16
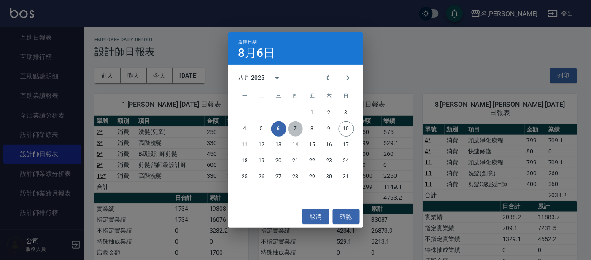
click at [301, 127] on button "7" at bounding box center [295, 128] width 15 height 15
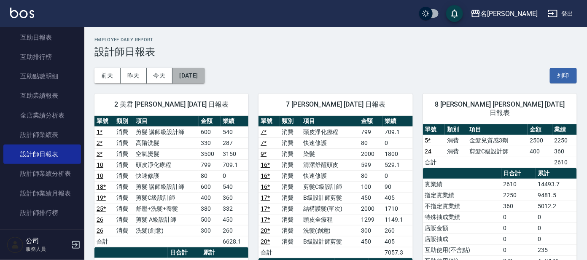
click at [205, 76] on button "[DATE]" at bounding box center [188, 76] width 32 height 16
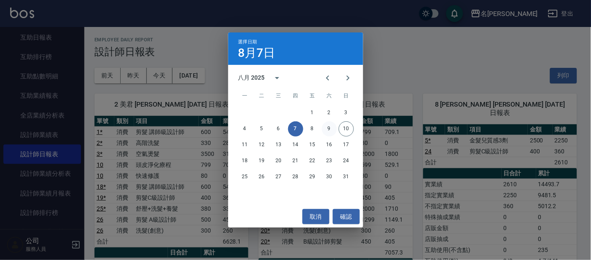
click at [333, 131] on button "9" at bounding box center [329, 128] width 15 height 15
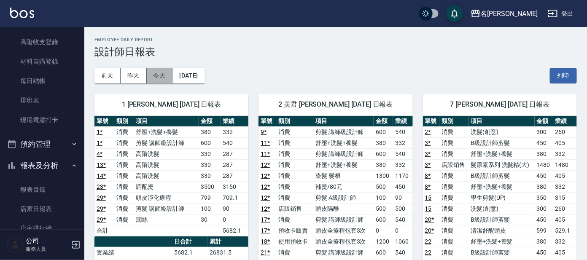
click at [161, 74] on button "今天" at bounding box center [160, 76] width 26 height 16
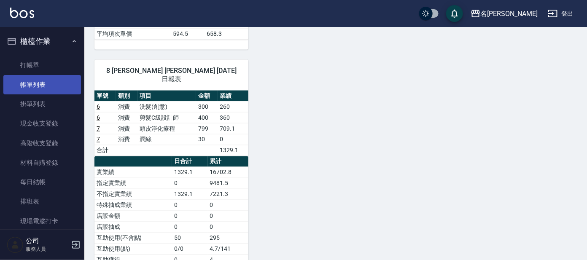
scroll to position [316, 0]
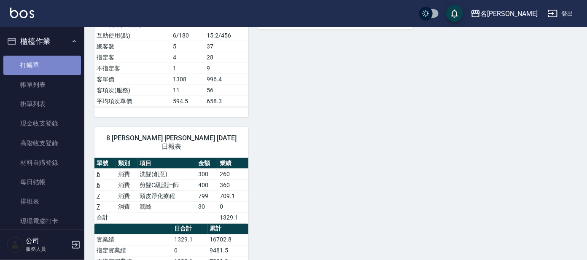
click at [52, 66] on link "打帳單" at bounding box center [42, 65] width 78 height 19
